Goal: Submit feedback/report problem

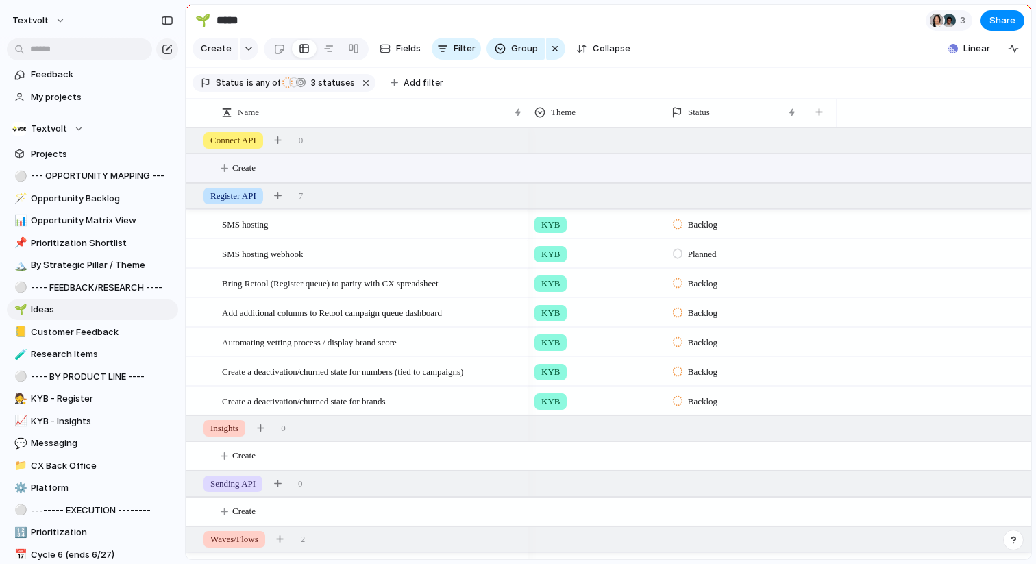
click at [232, 162] on button "Create" at bounding box center [625, 168] width 853 height 28
click at [442, 230] on div "SMS hosting" at bounding box center [373, 224] width 302 height 28
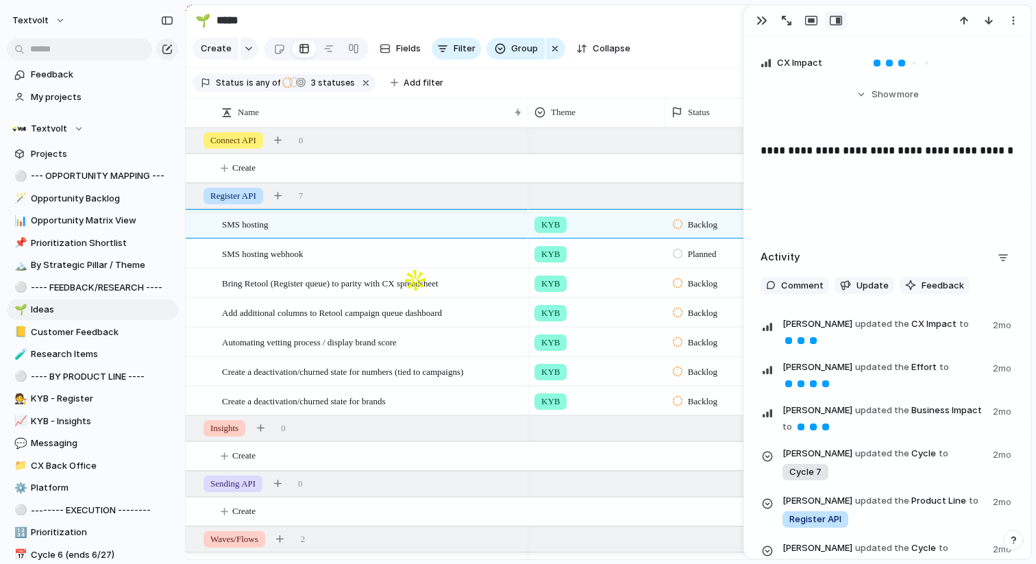
scroll to position [370, 0]
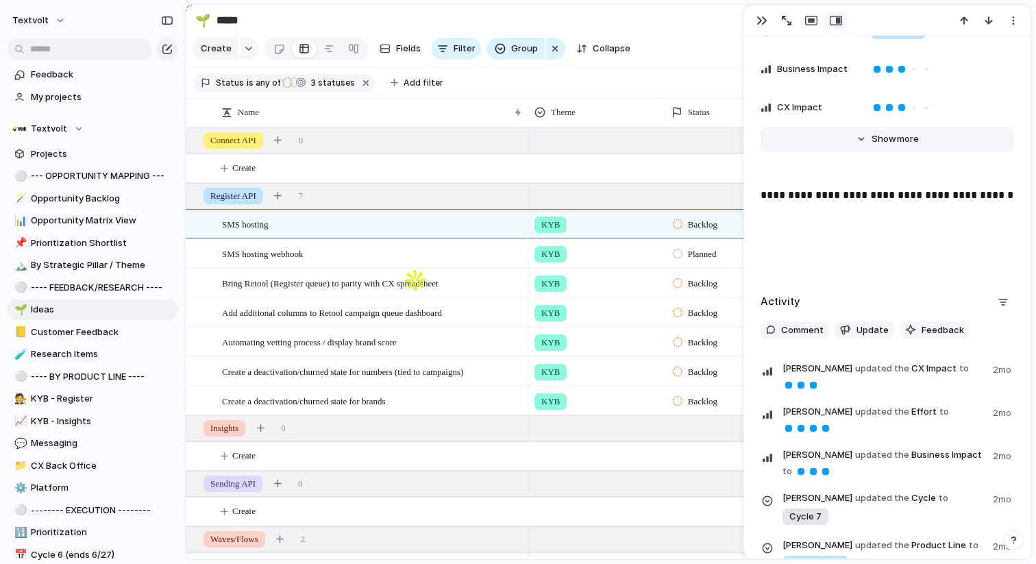
click at [855, 141] on button "Hide Show more" at bounding box center [888, 139] width 254 height 25
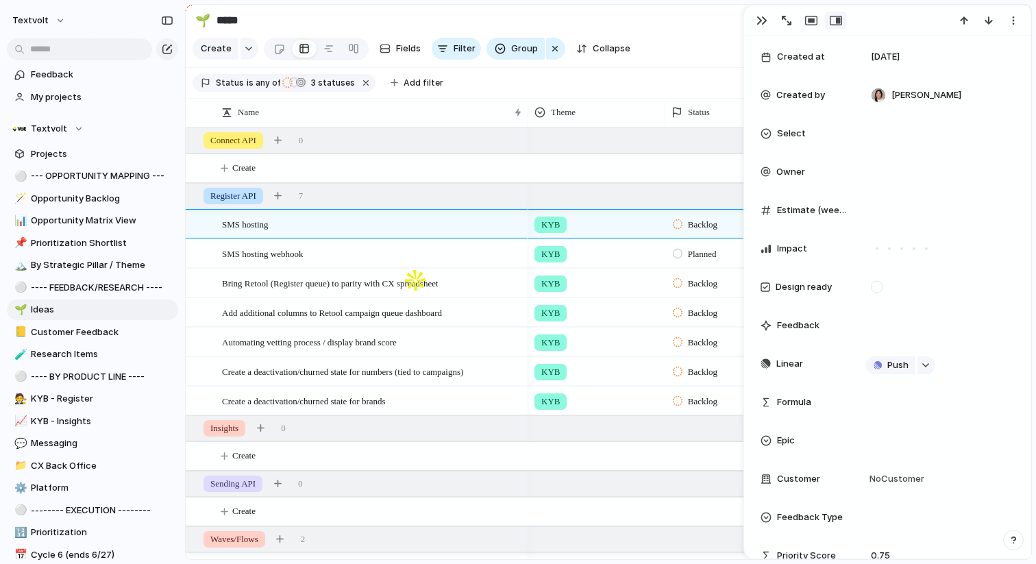
scroll to position [578, 0]
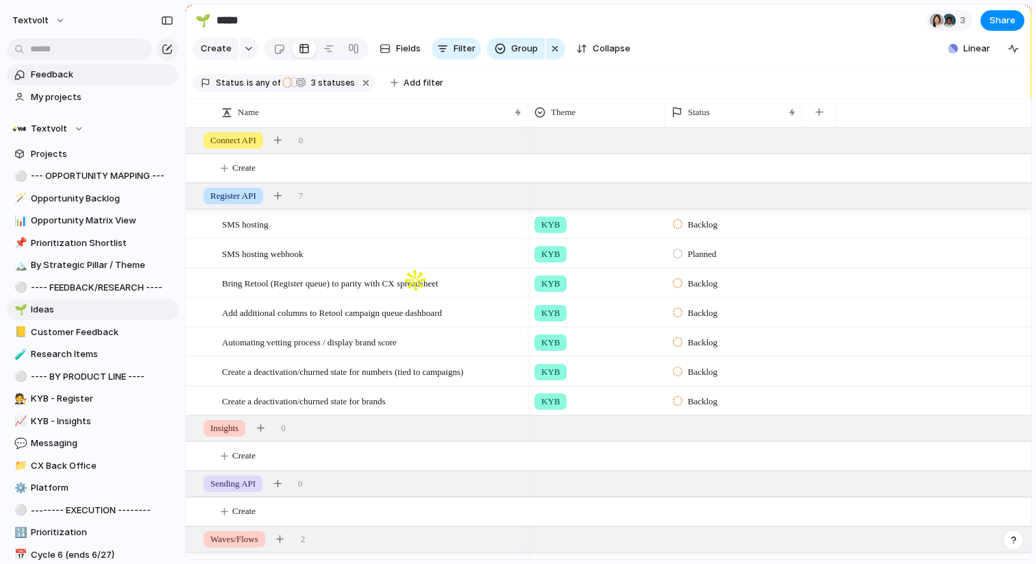
click at [65, 76] on span "Feedback" at bounding box center [102, 75] width 143 height 14
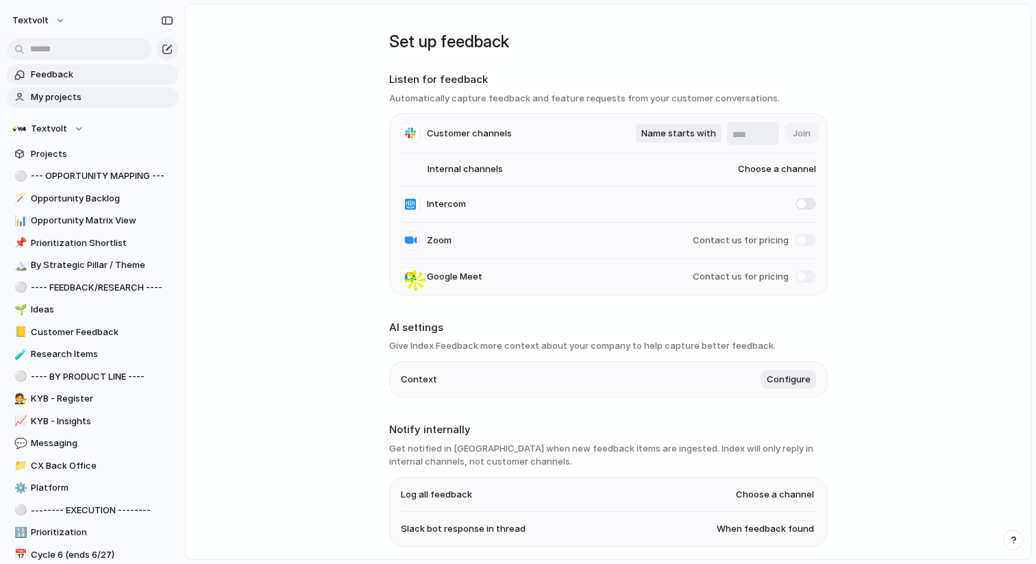
click at [64, 99] on span "My projects" at bounding box center [102, 97] width 143 height 14
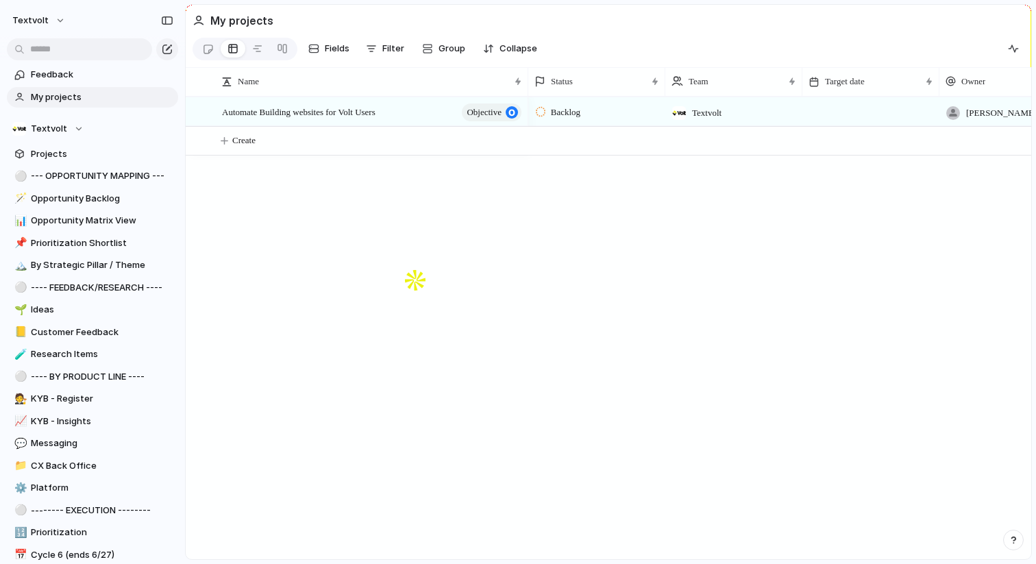
click at [376, 110] on span "Automate Building websites for Volt Users" at bounding box center [299, 111] width 154 height 16
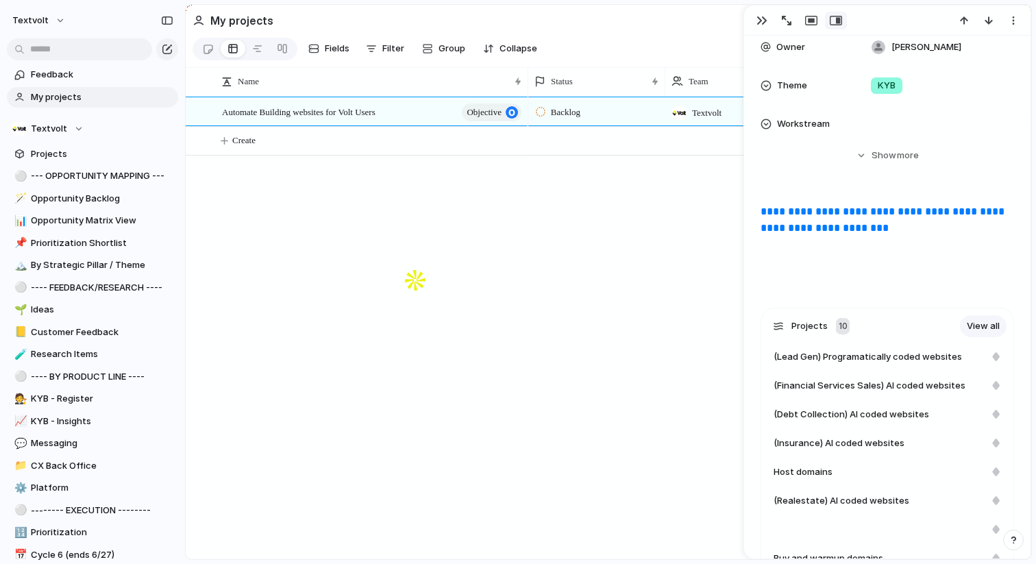
scroll to position [89, 0]
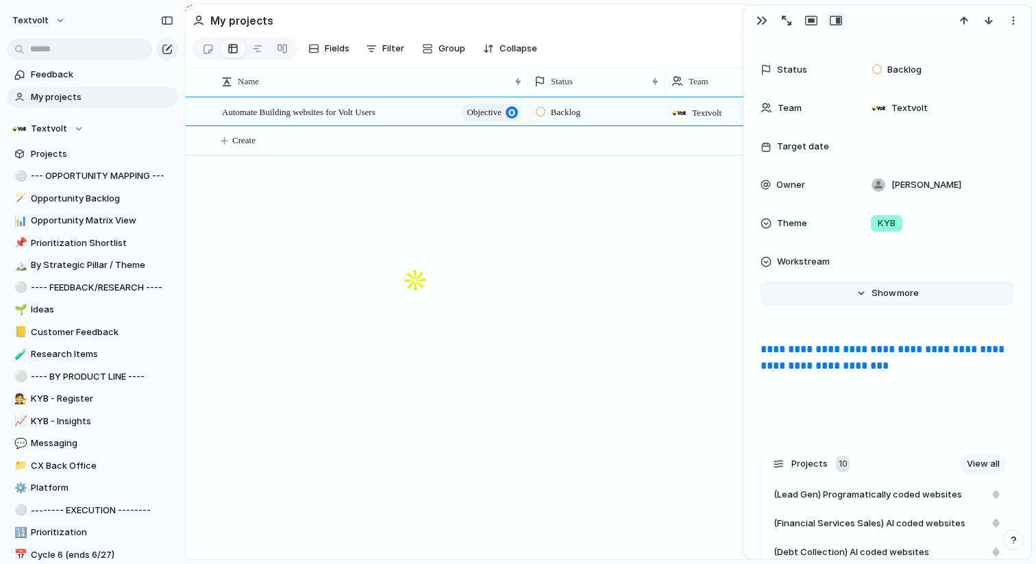
click at [872, 289] on span "Show" at bounding box center [884, 294] width 25 height 14
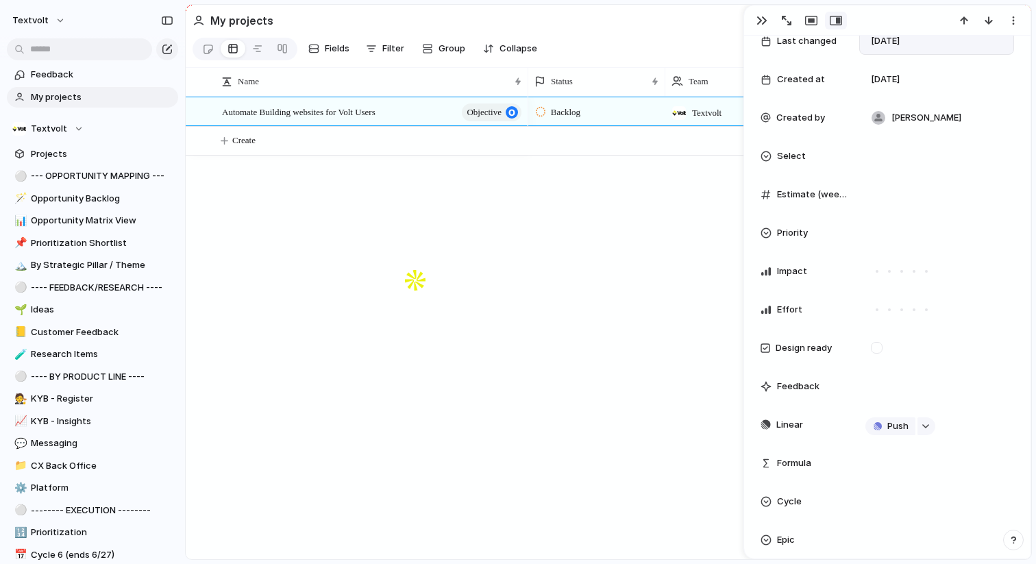
scroll to position [425, 0]
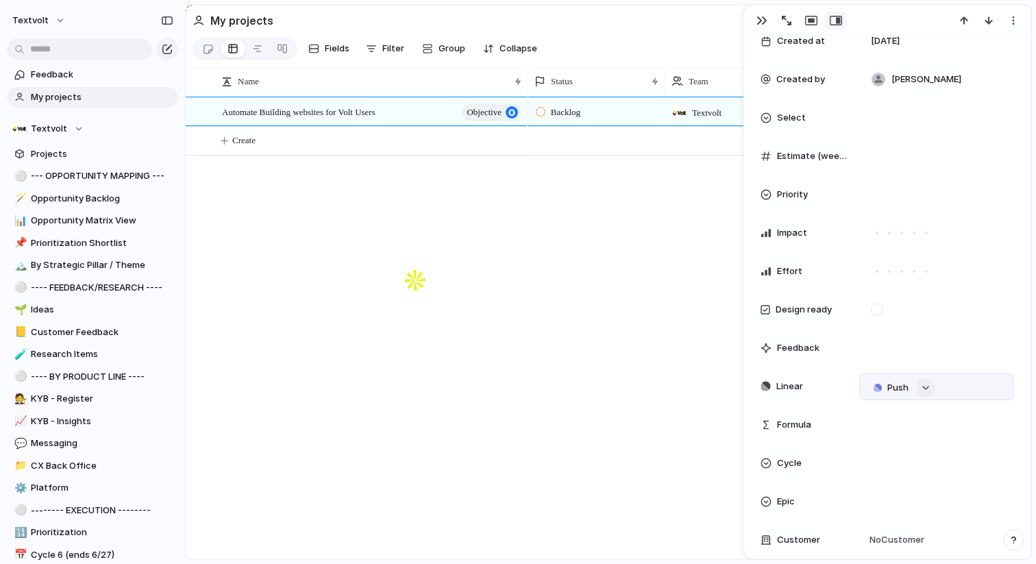
click at [921, 389] on div "button" at bounding box center [926, 387] width 10 height 5
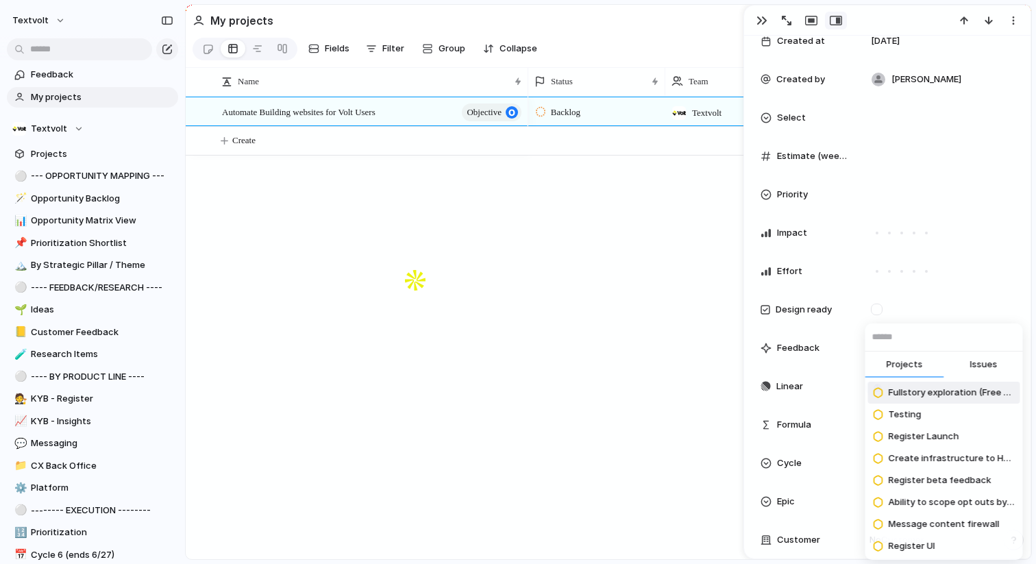
click at [968, 367] on button "Issues" at bounding box center [984, 365] width 79 height 27
click at [915, 365] on span "Projects" at bounding box center [905, 365] width 36 height 14
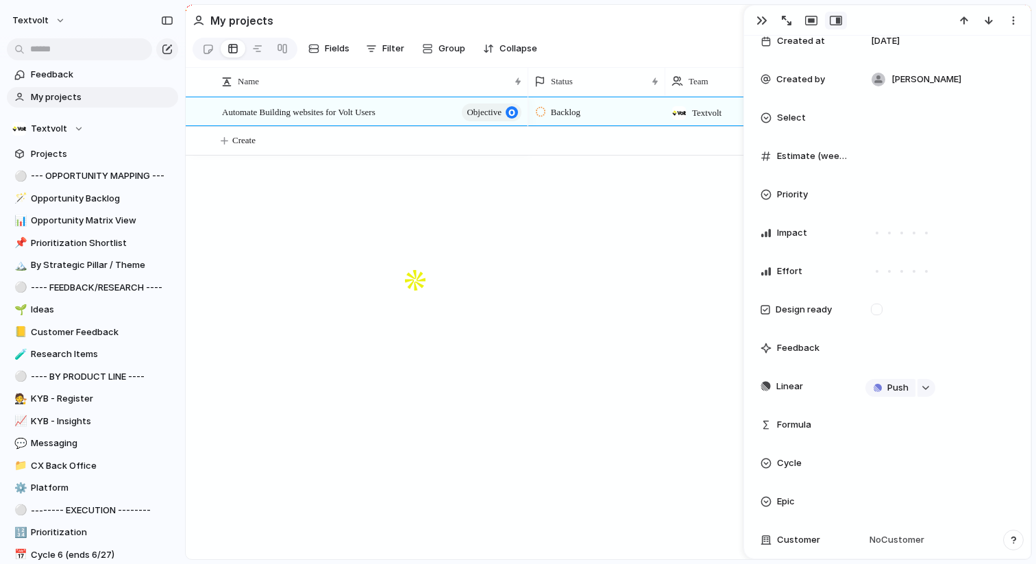
click at [814, 357] on div "Projects Issues Fullstory exploration (Free plan) vs. SmartLook Testing Registe…" at bounding box center [518, 282] width 1036 height 564
click at [880, 388] on div "button" at bounding box center [878, 388] width 8 height 8
click at [875, 435] on span "Issue" at bounding box center [871, 436] width 23 height 14
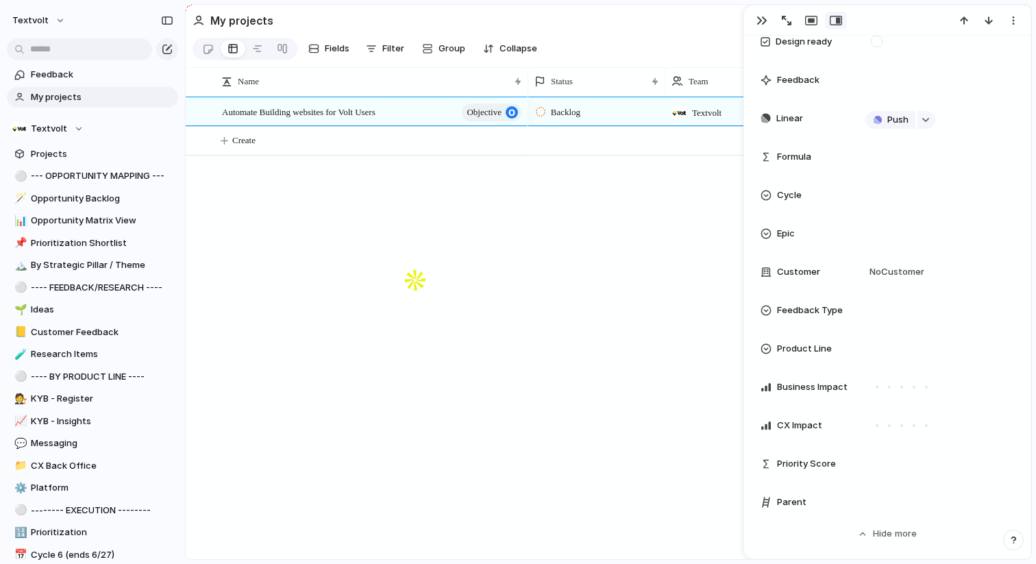
scroll to position [602, 0]
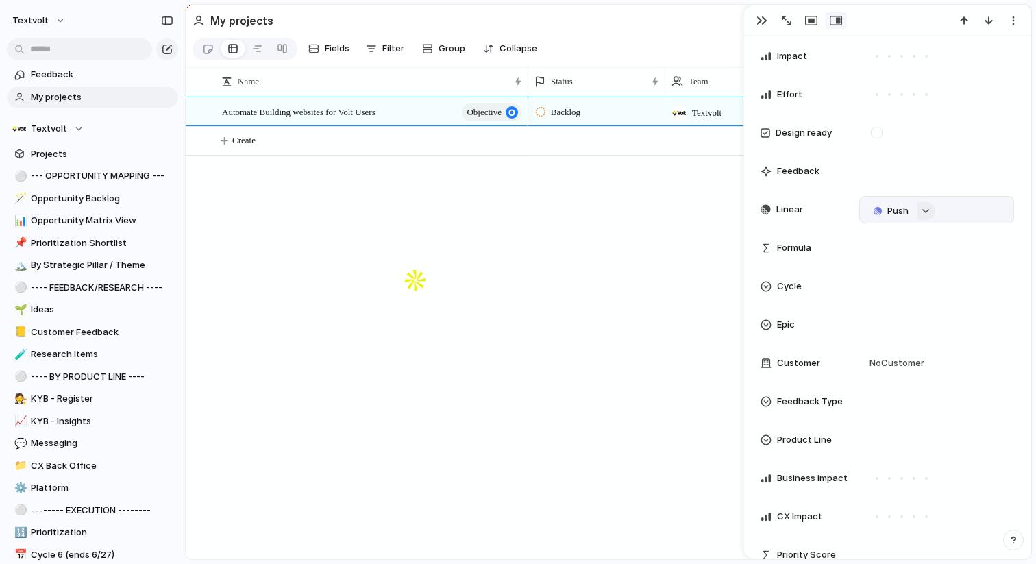
click at [934, 214] on button "button" at bounding box center [927, 211] width 18 height 18
type input "**"
click at [646, 205] on div "** Projects Issues Create infrastructure to Handle Usage Billing Registration F…" at bounding box center [518, 282] width 1036 height 564
